Goal: Information Seeking & Learning: Learn about a topic

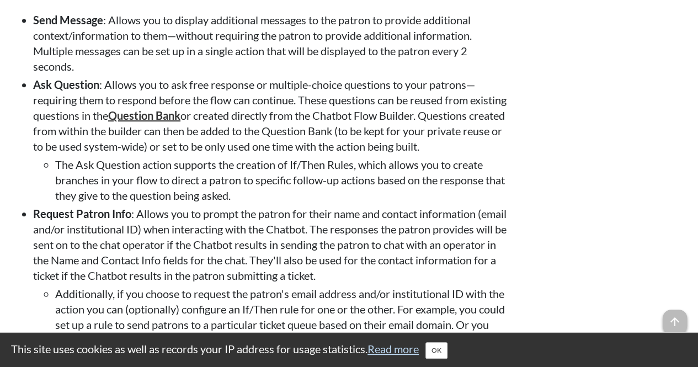
scroll to position [2338, 0]
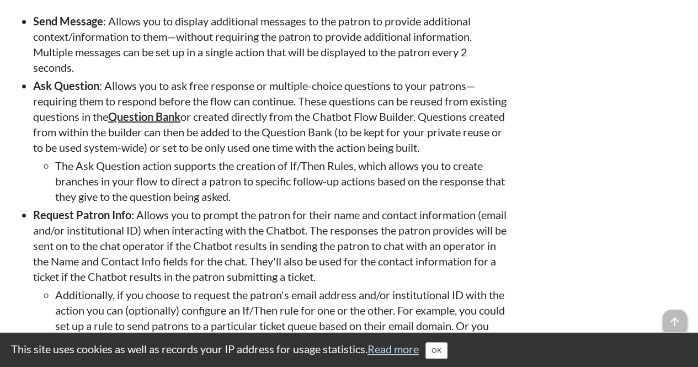
click at [331, 176] on li "Ask Question : Allows you to ask free response or multiple-choice questions to …" at bounding box center [271, 141] width 476 height 126
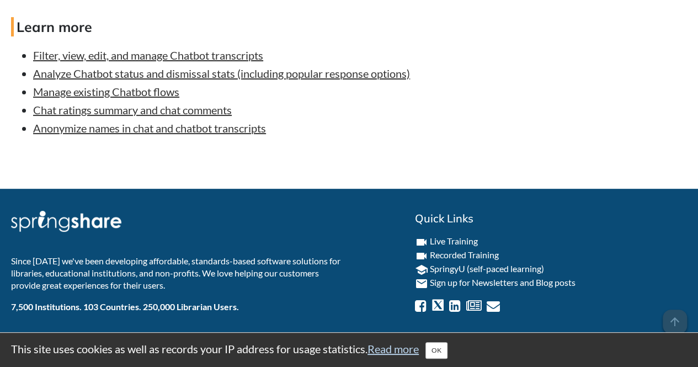
scroll to position [6425, 0]
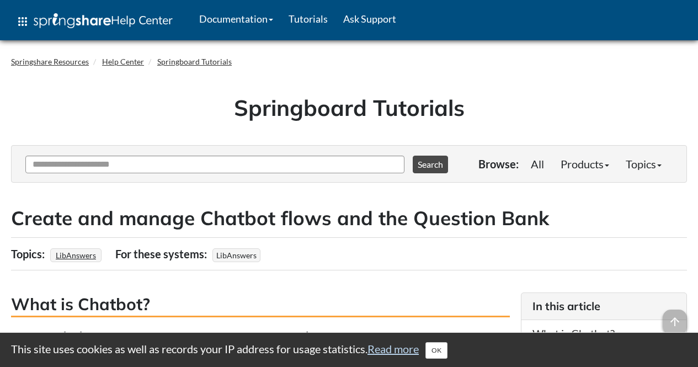
scroll to position [4376, 0]
